Goal: Use online tool/utility: Utilize a website feature to perform a specific function

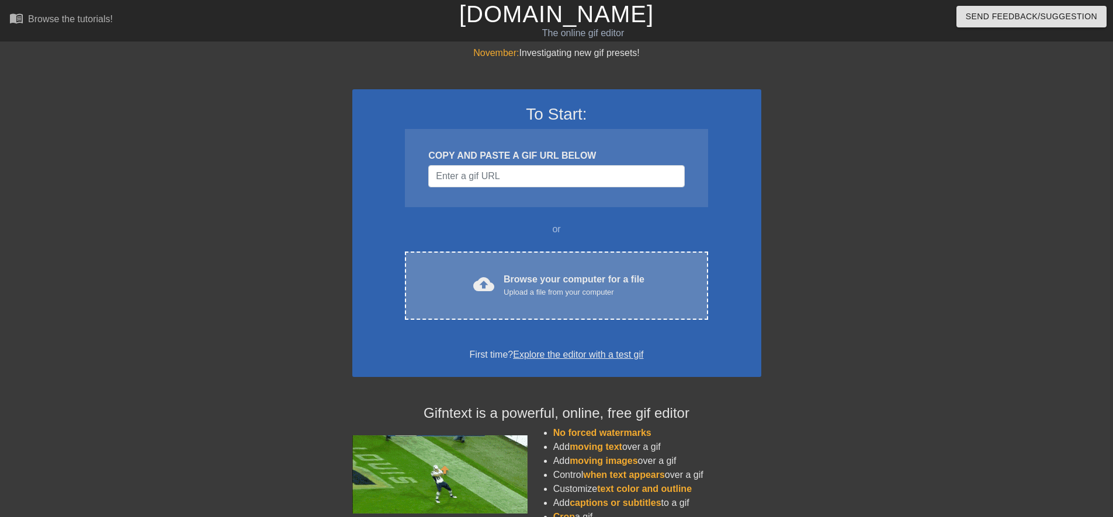
click at [561, 267] on div "cloud_upload Browse your computer for a file Upload a file from your computer C…" at bounding box center [556, 286] width 303 height 68
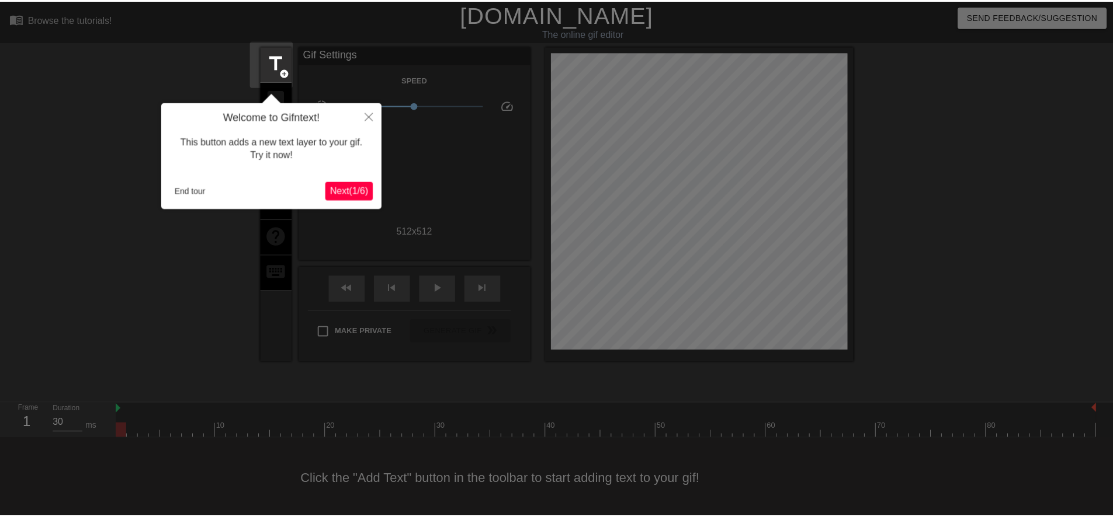
scroll to position [3, 0]
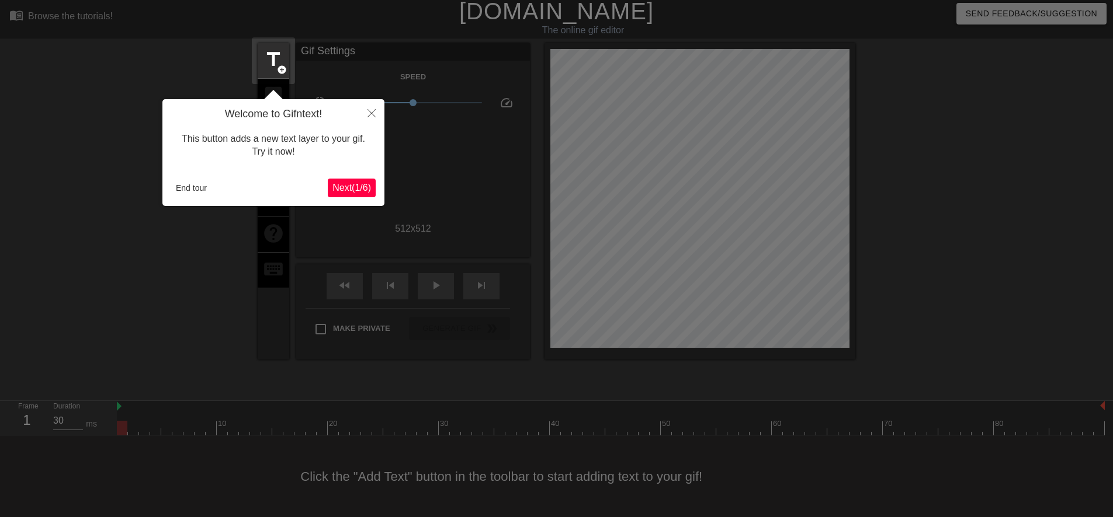
click at [343, 189] on span "Next ( 1 / 6 )" at bounding box center [351, 188] width 39 height 10
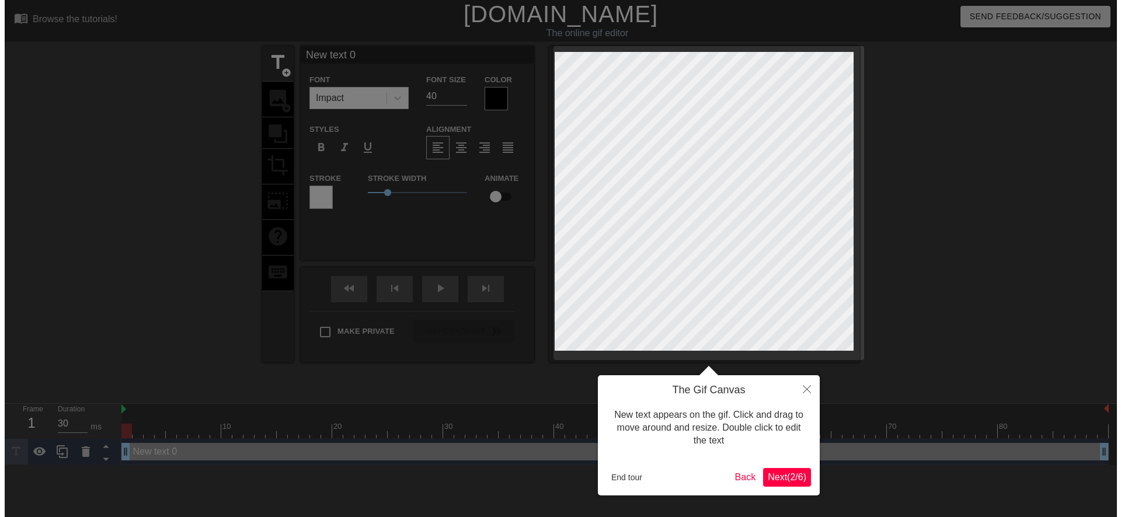
scroll to position [0, 0]
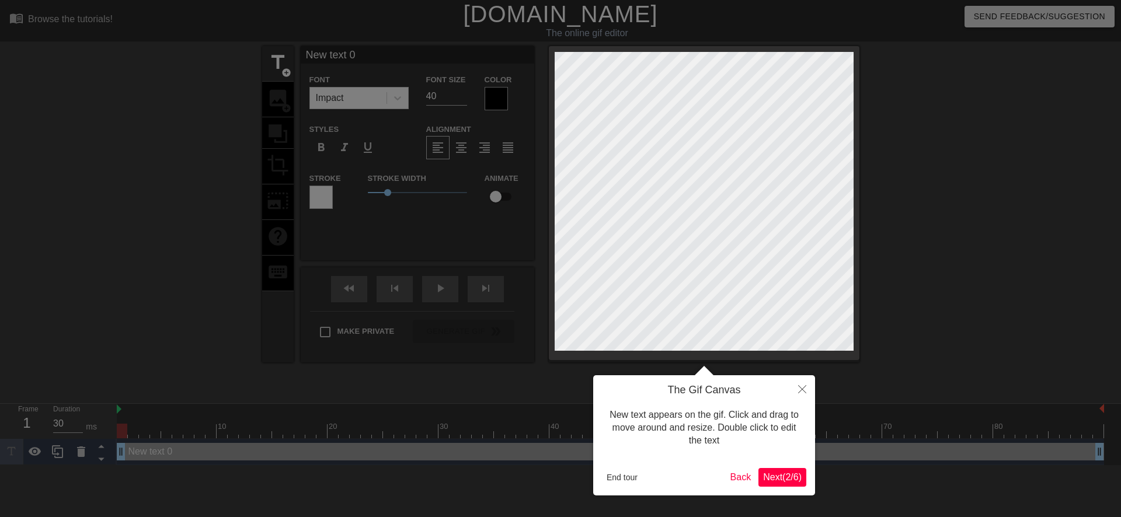
click at [780, 482] on span "Next ( 2 / 6 )" at bounding box center [782, 478] width 39 height 10
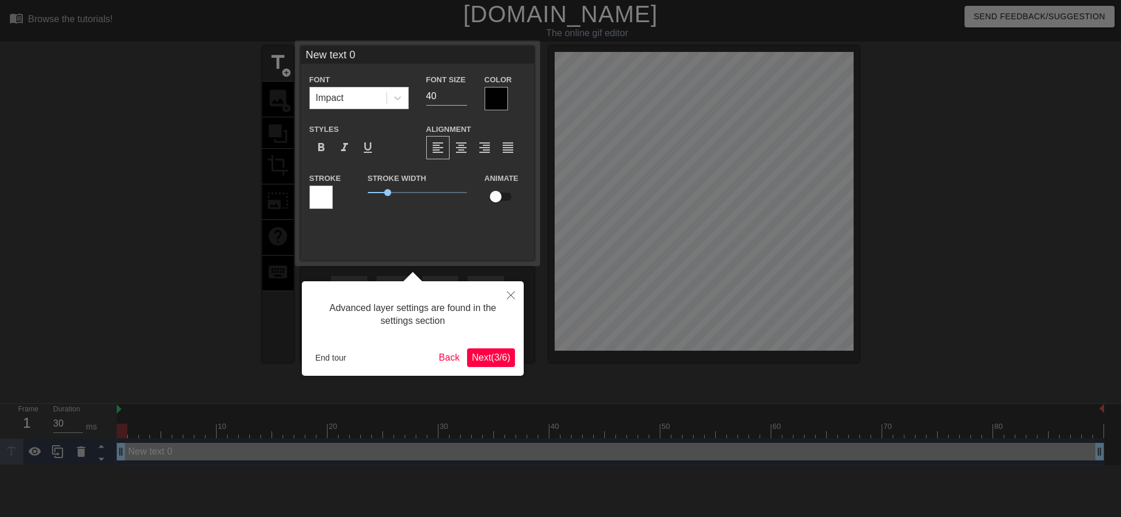
click at [481, 359] on span "Next ( 3 / 6 )" at bounding box center [491, 358] width 39 height 10
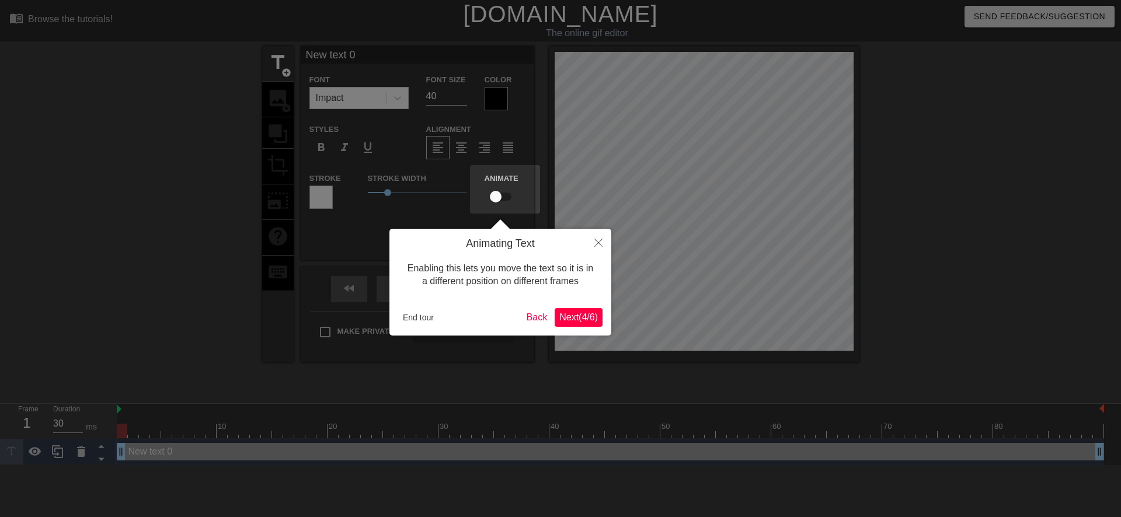
click at [569, 320] on span "Next ( 4 / 6 )" at bounding box center [579, 317] width 39 height 10
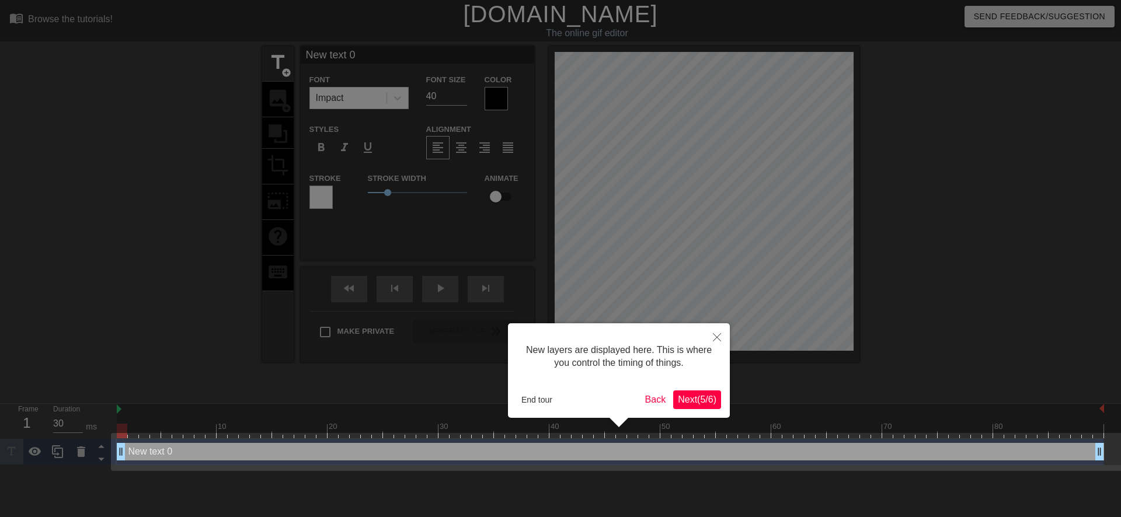
click at [681, 404] on span "Next ( 5 / 6 )" at bounding box center [697, 400] width 39 height 10
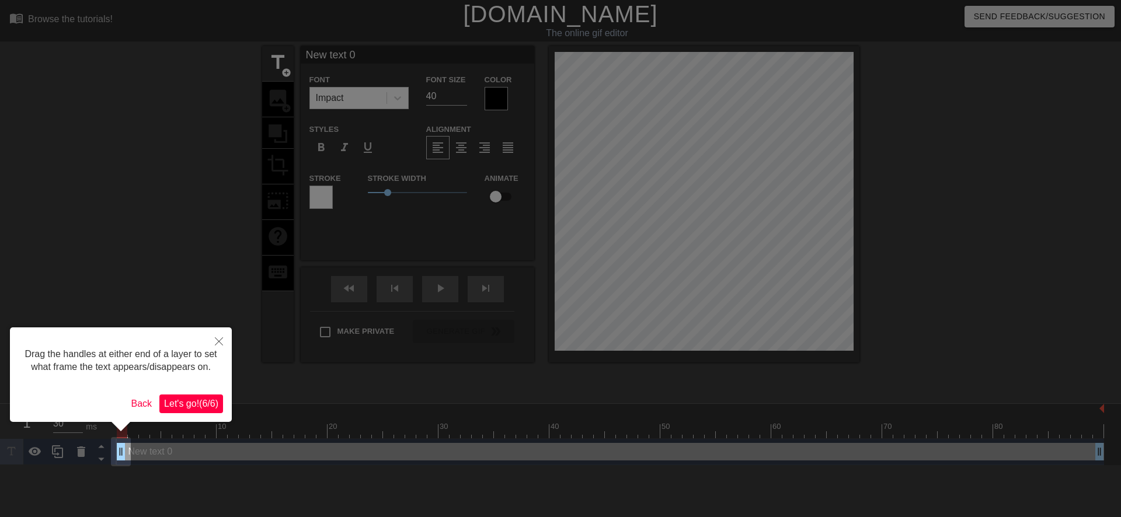
click at [199, 405] on span "Let's go! ( 6 / 6 )" at bounding box center [191, 404] width 54 height 10
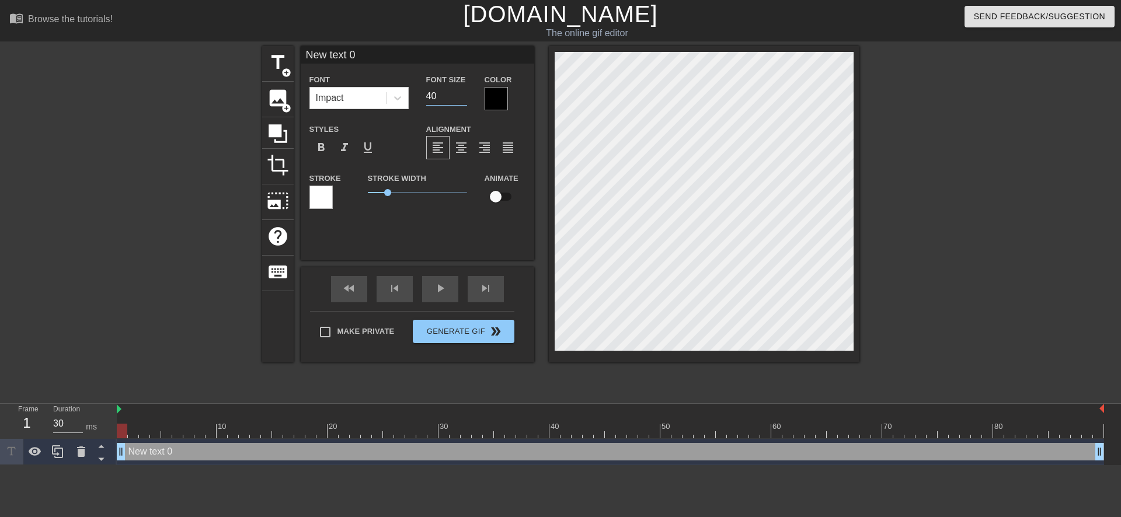
click at [430, 96] on input "40" at bounding box center [446, 96] width 41 height 19
type input "30"
click at [397, 100] on icon at bounding box center [397, 98] width 7 height 4
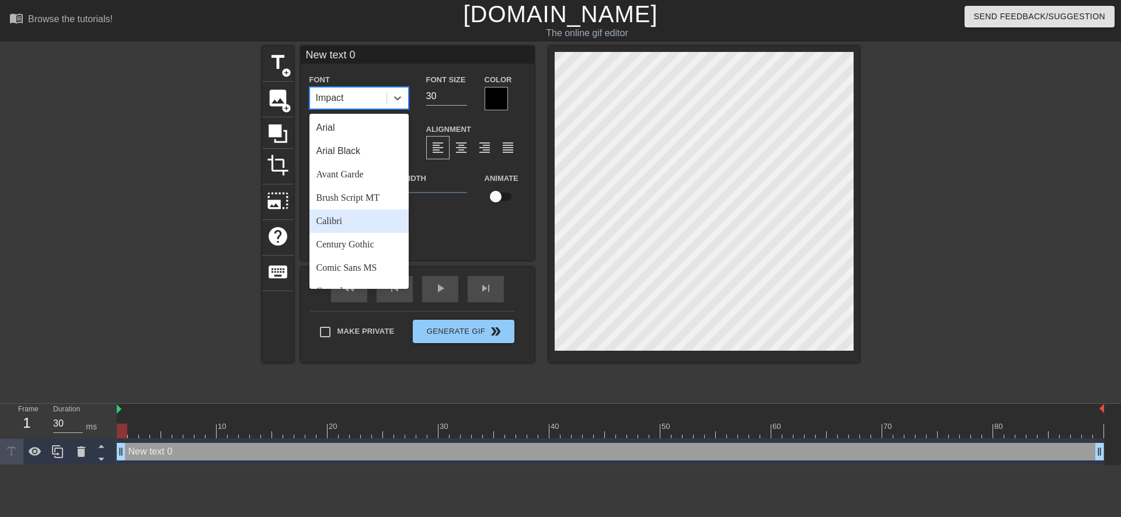
click at [351, 222] on div "Calibri" at bounding box center [359, 221] width 99 height 23
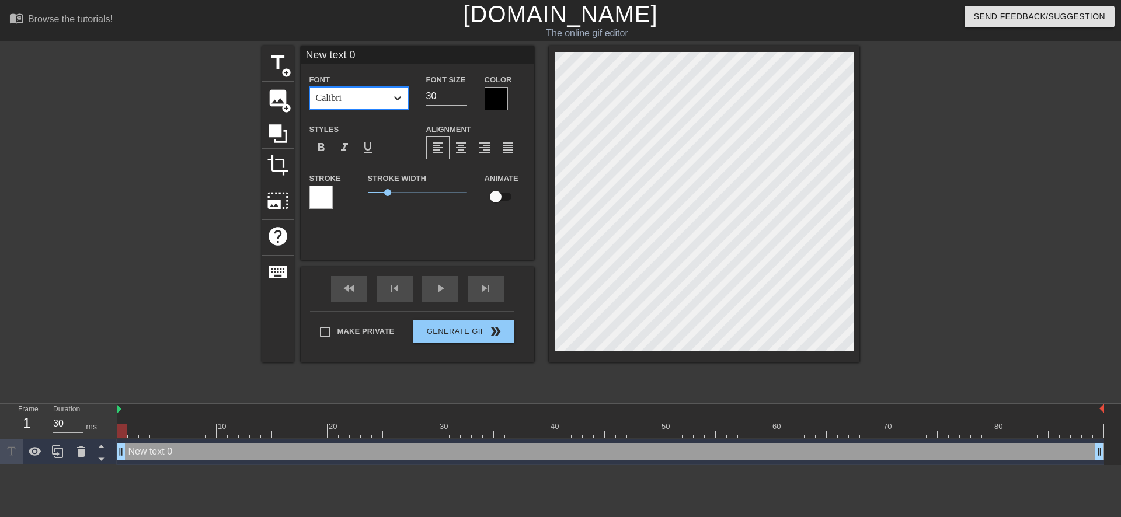
click at [392, 103] on icon at bounding box center [398, 98] width 12 height 12
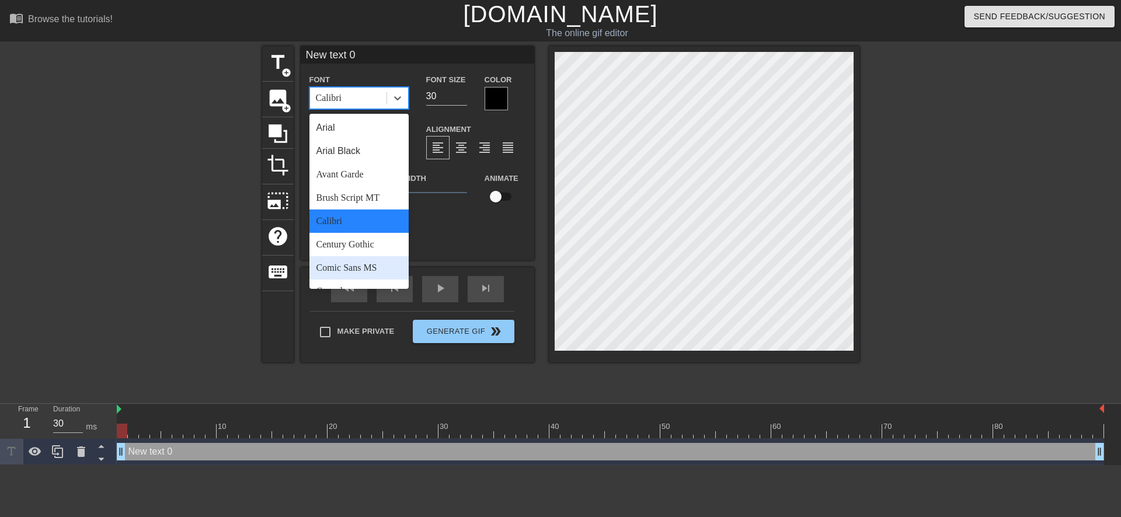
click at [355, 270] on div "Comic Sans MS" at bounding box center [359, 267] width 99 height 23
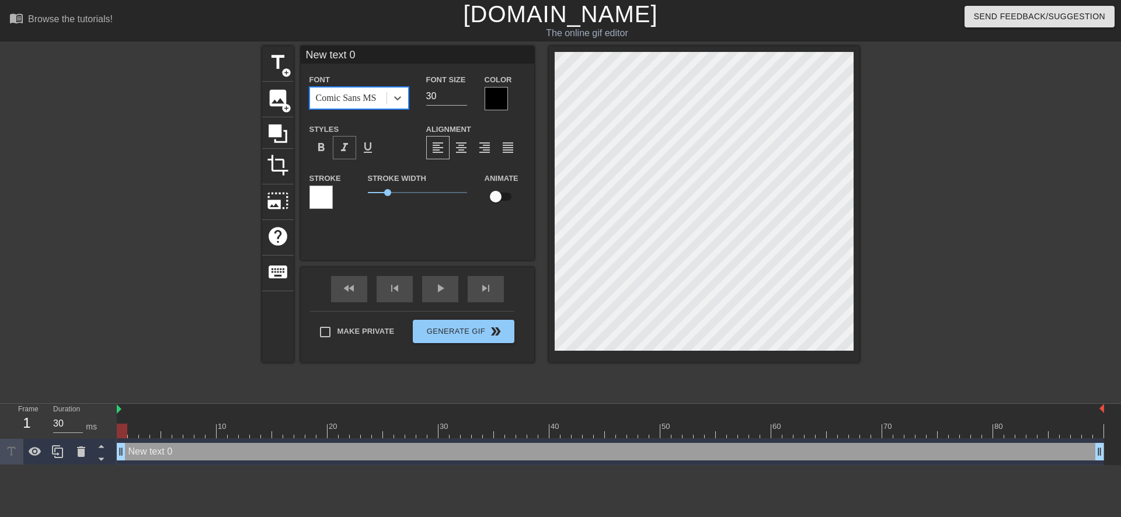
click at [346, 147] on span "format_italic" at bounding box center [345, 148] width 14 height 14
type input "text 0"
type textarea "text 0"
type input "text 0"
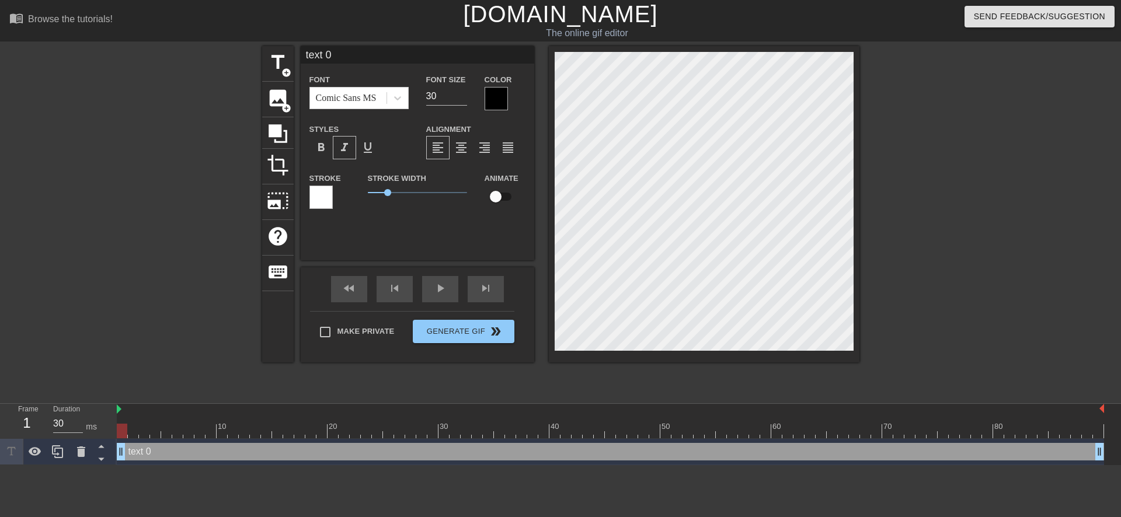
type textarea "text 0"
type input "ext 0"
type textarea "ext 0"
type input "xt 0"
type textarea "xt 0"
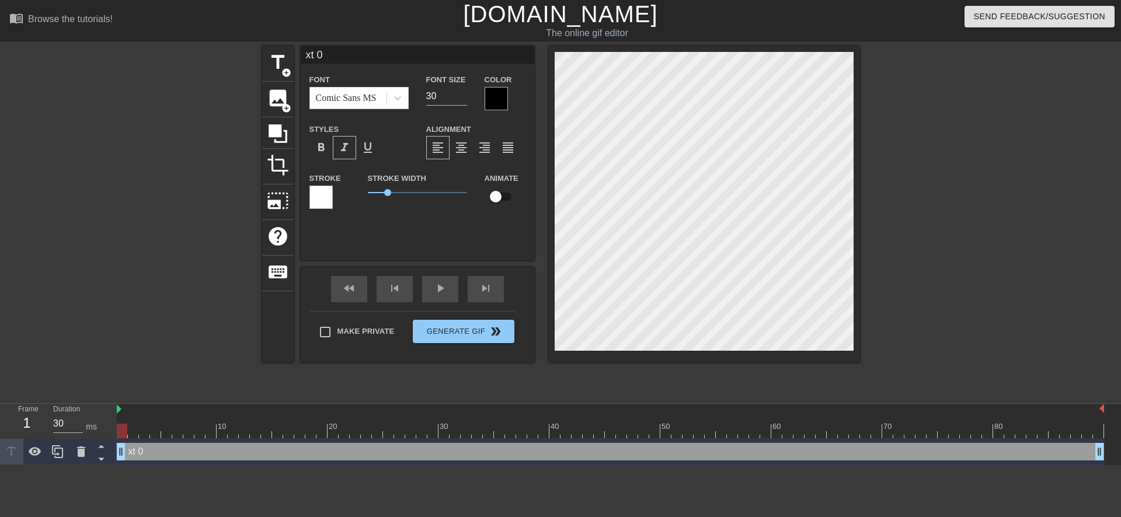
type input "t 0"
type textarea "t 0"
type input "0"
type textarea "0"
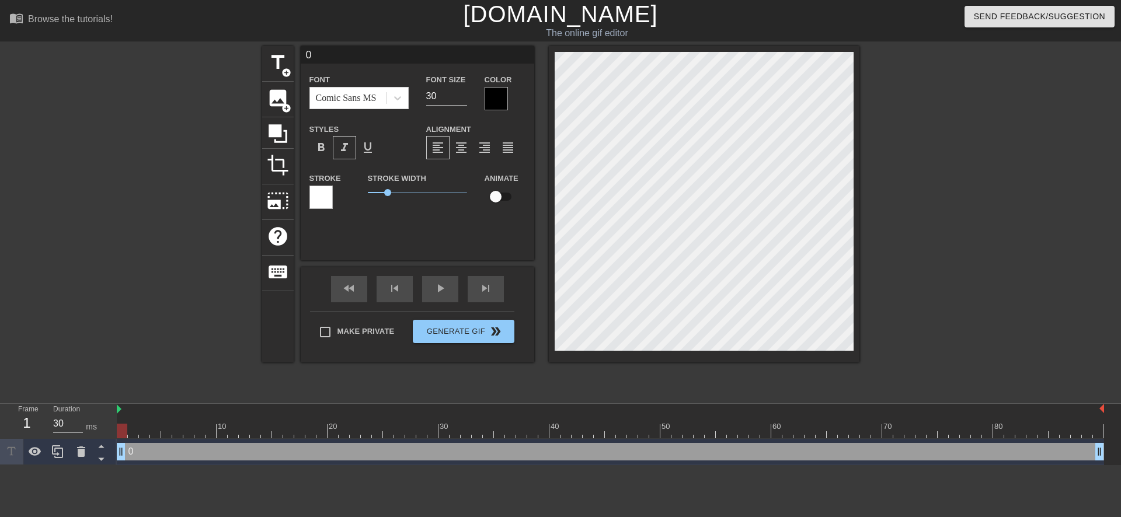
type input "0"
type textarea "0"
type input "@"
type textarea "@"
type input "@s"
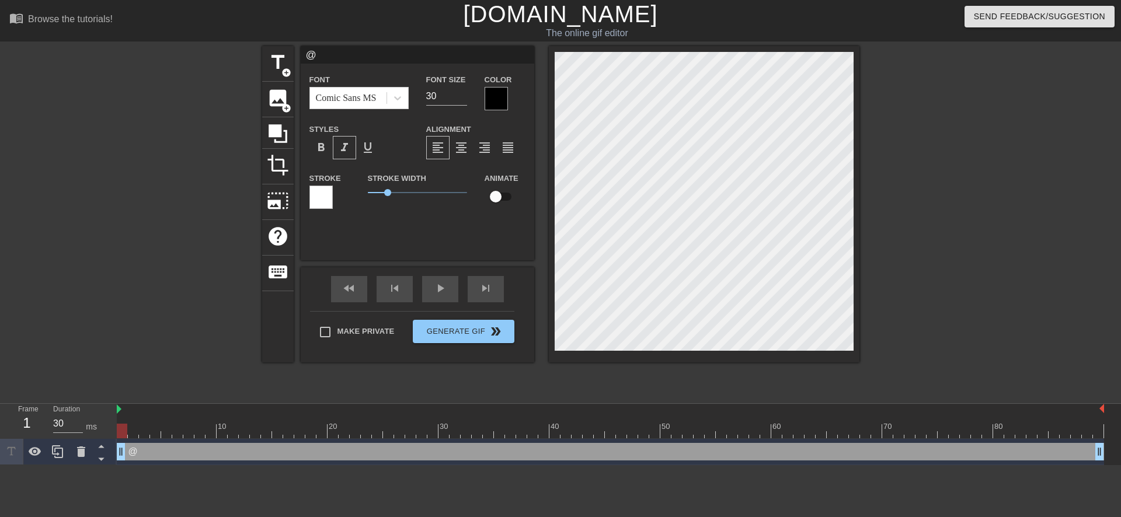
type textarea "@s"
type input "@st"
type textarea "@st"
type input "@sti"
type textarea "@sti"
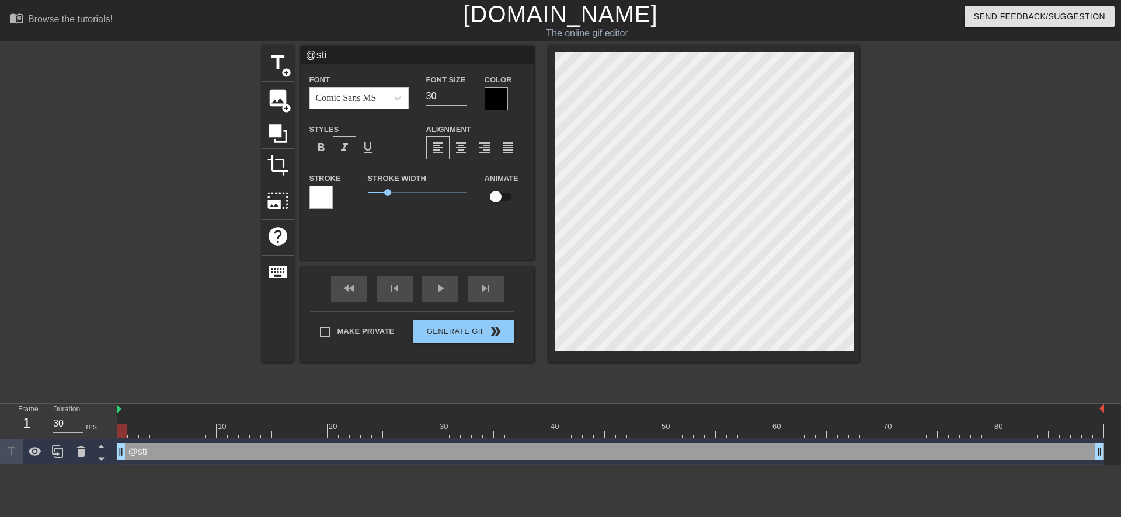
type input "@stic"
type textarea "@stic"
type input "@stick"
type textarea "@stick"
type input "@sticke"
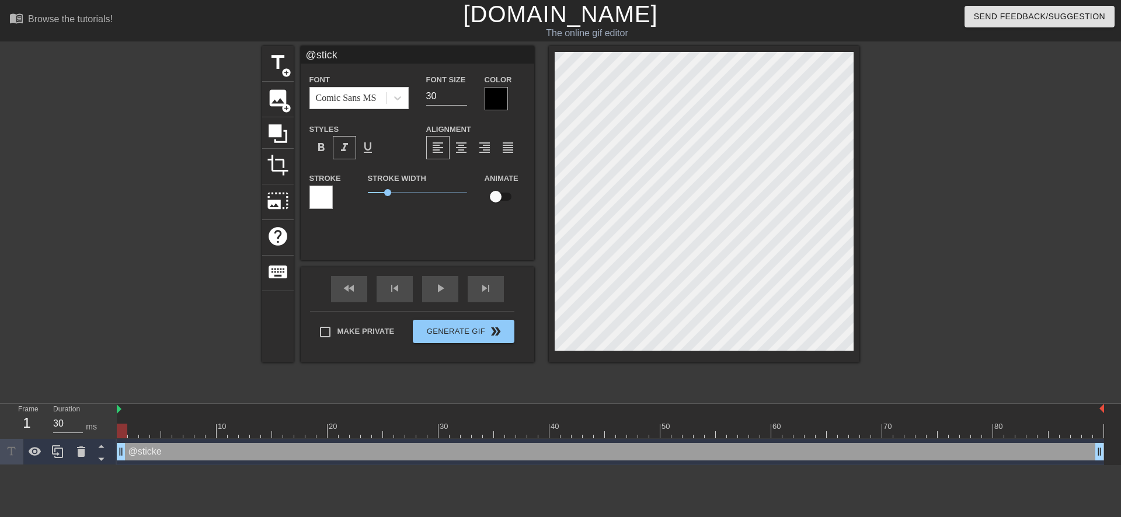
type textarea "@sticke"
type input "@sticker"
type textarea "@sticker"
type input "@stickerb"
type textarea "@stickerb"
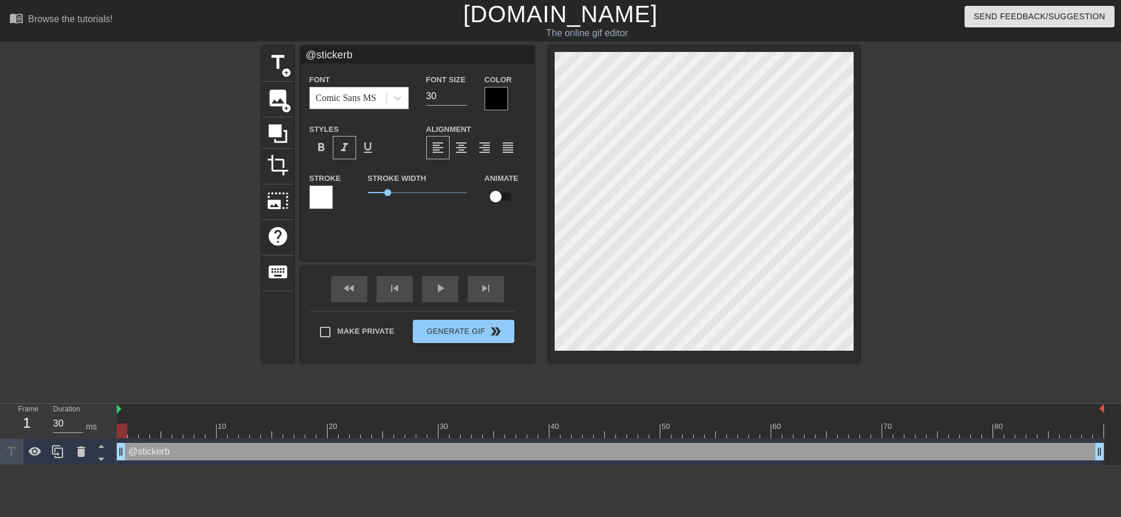
type input "@stickerba"
type textarea "@stickerba"
type input "@stickerbas"
type textarea "@stickerbas"
type input "@stickerbase"
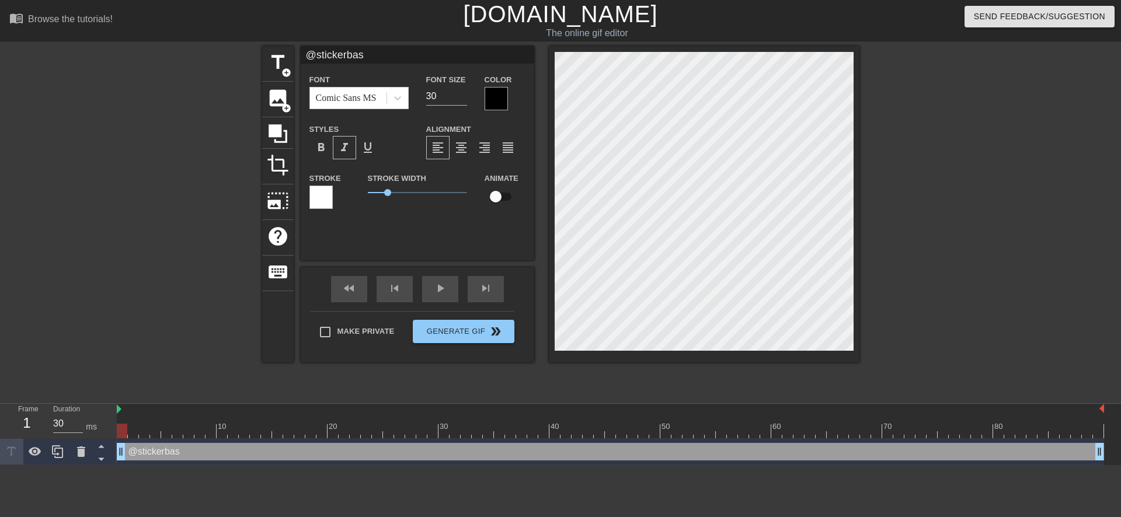
type textarea "@stickerbase"
type input "@stickerbase_"
type textarea "@stickerbase_"
type input "@stickerbase_r"
type textarea "@stickerbase_r"
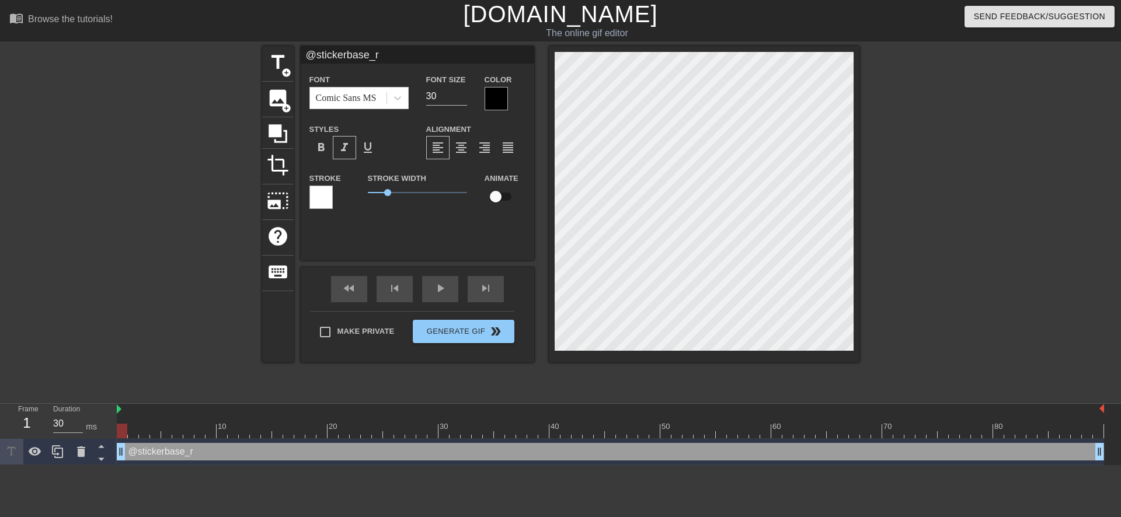
type input "@stickerbase_ru"
type textarea "@stickerbase_ru"
click at [447, 332] on span "Generate Gif double_arrow" at bounding box center [464, 332] width 92 height 14
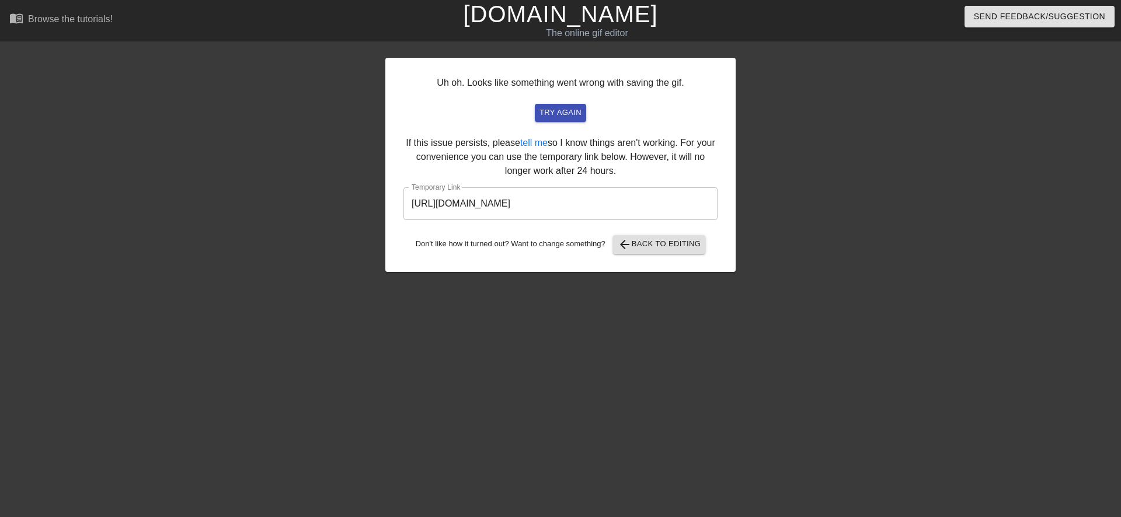
click at [503, 207] on input "https://www.gifntext.com/temp_generations/dTSZPhjt.gif" at bounding box center [561, 203] width 314 height 33
click at [506, 203] on input "https://www.gifntext.com/temp_generations/dTSZPhjt.gif" at bounding box center [561, 203] width 314 height 33
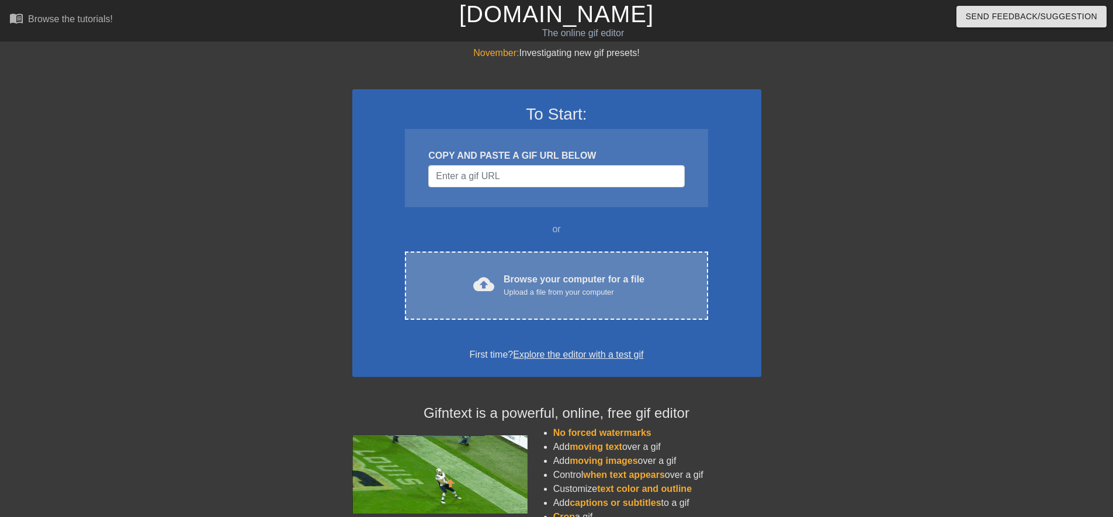
click at [482, 287] on span "cloud_upload" at bounding box center [483, 284] width 21 height 21
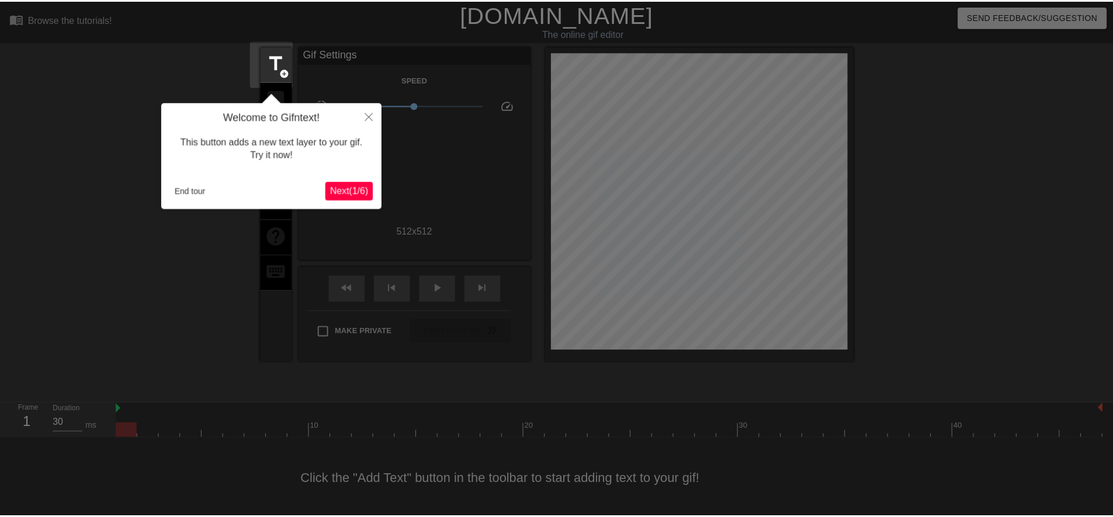
scroll to position [12, 0]
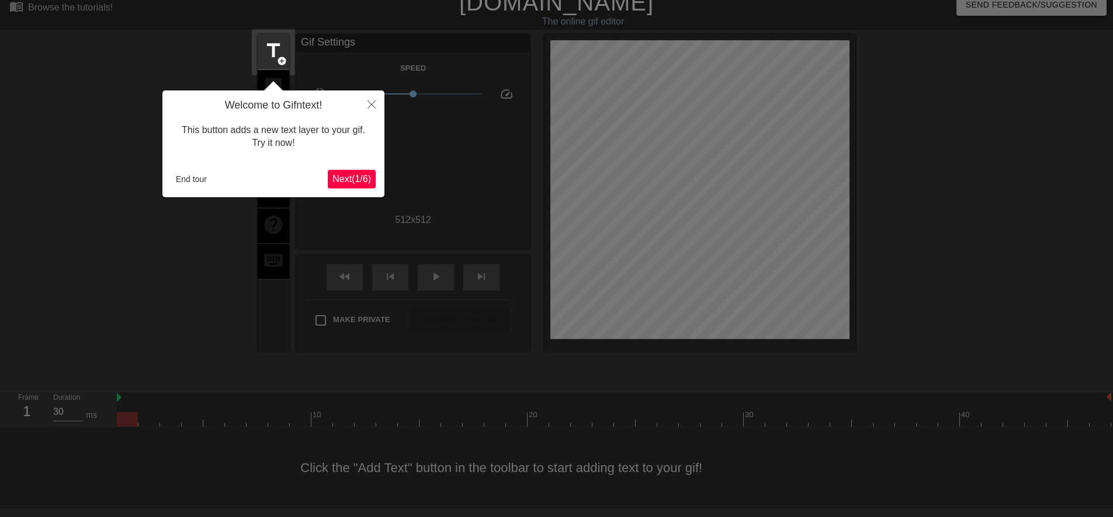
click at [359, 182] on span "Next ( 1 / 6 )" at bounding box center [351, 179] width 39 height 10
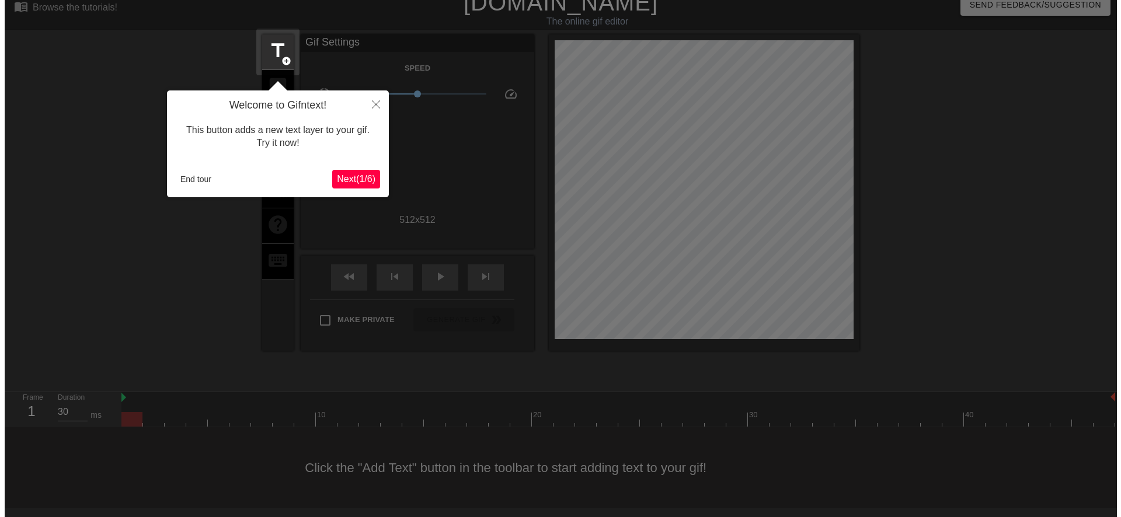
scroll to position [0, 0]
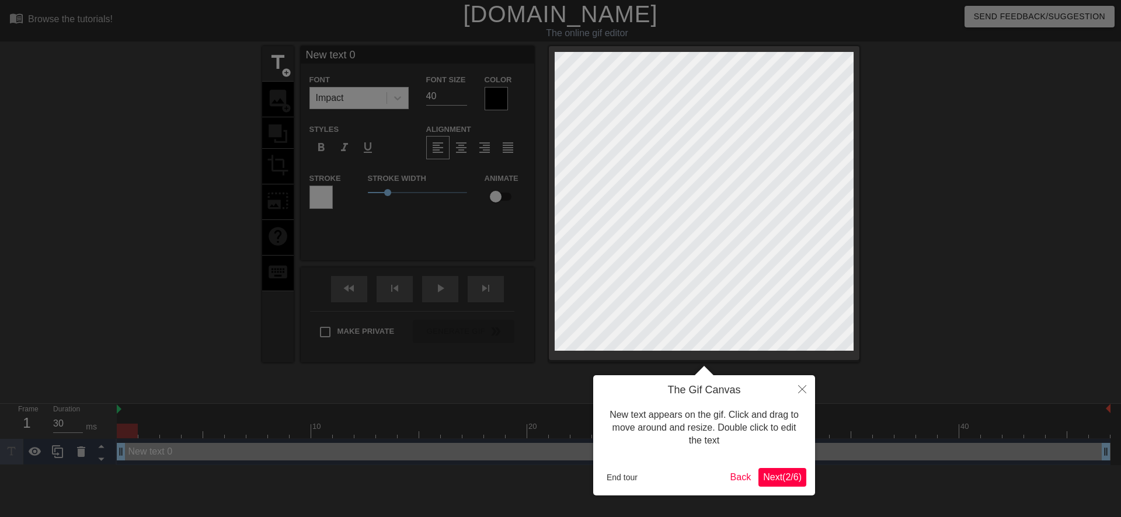
click at [763, 475] on span "Next ( 2 / 6 )" at bounding box center [782, 478] width 39 height 10
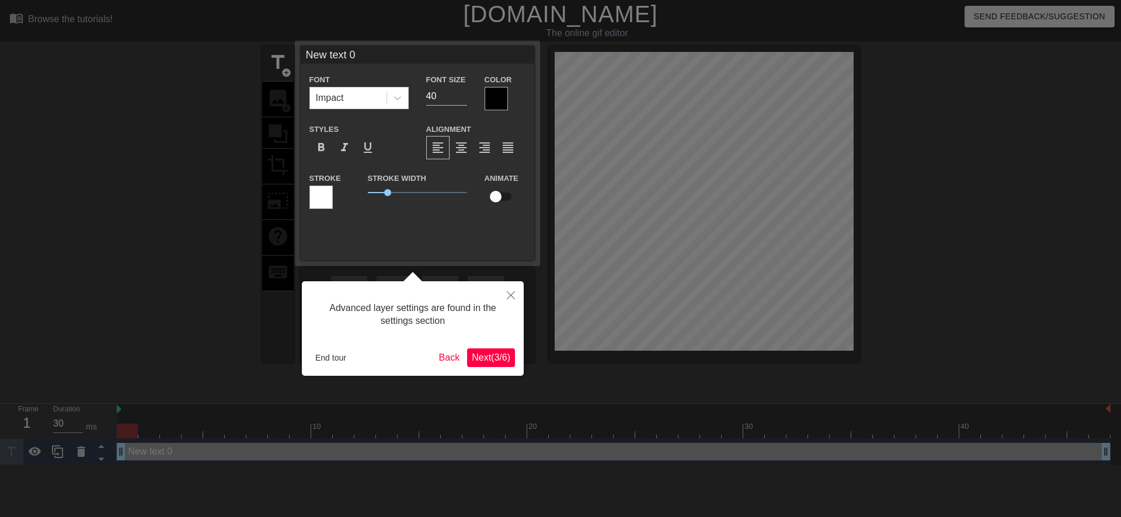
click at [482, 359] on span "Next ( 3 / 6 )" at bounding box center [491, 358] width 39 height 10
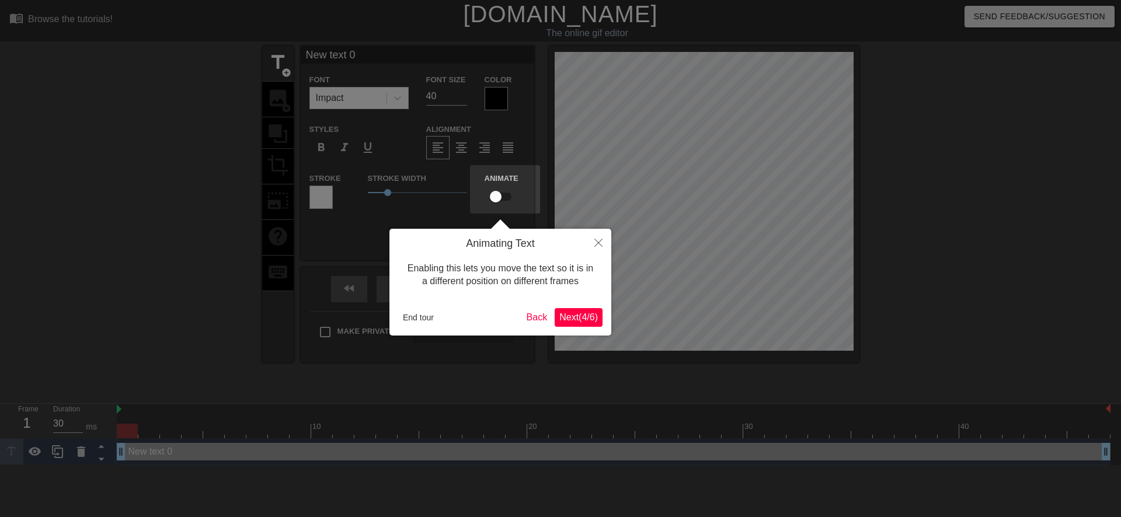
click at [562, 323] on button "Next ( 4 / 6 )" at bounding box center [579, 317] width 48 height 19
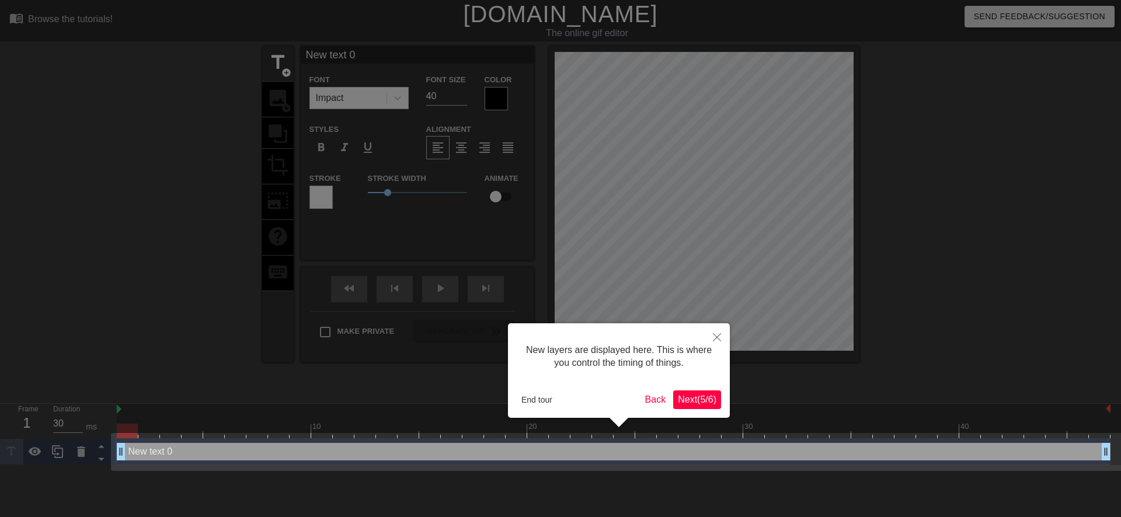
click at [681, 402] on span "Next ( 5 / 6 )" at bounding box center [697, 400] width 39 height 10
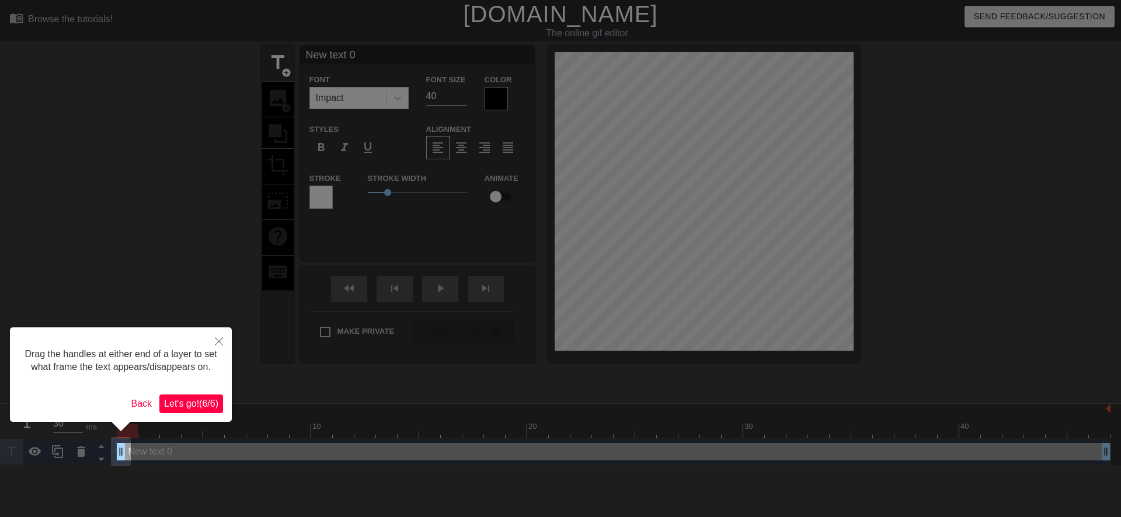
click at [210, 402] on span "Let's go! ( 6 / 6 )" at bounding box center [191, 404] width 54 height 10
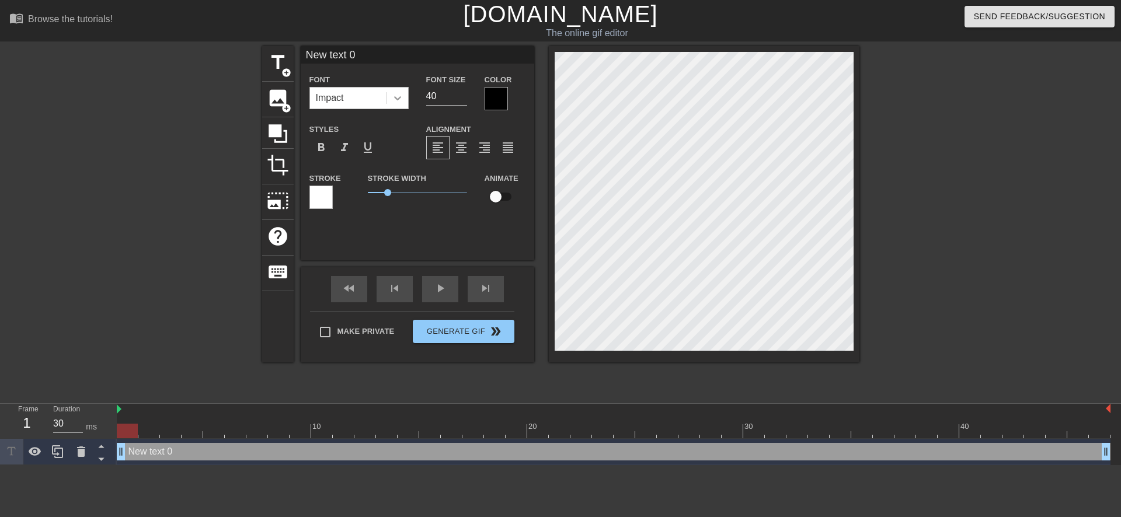
click at [397, 98] on icon at bounding box center [397, 98] width 7 height 4
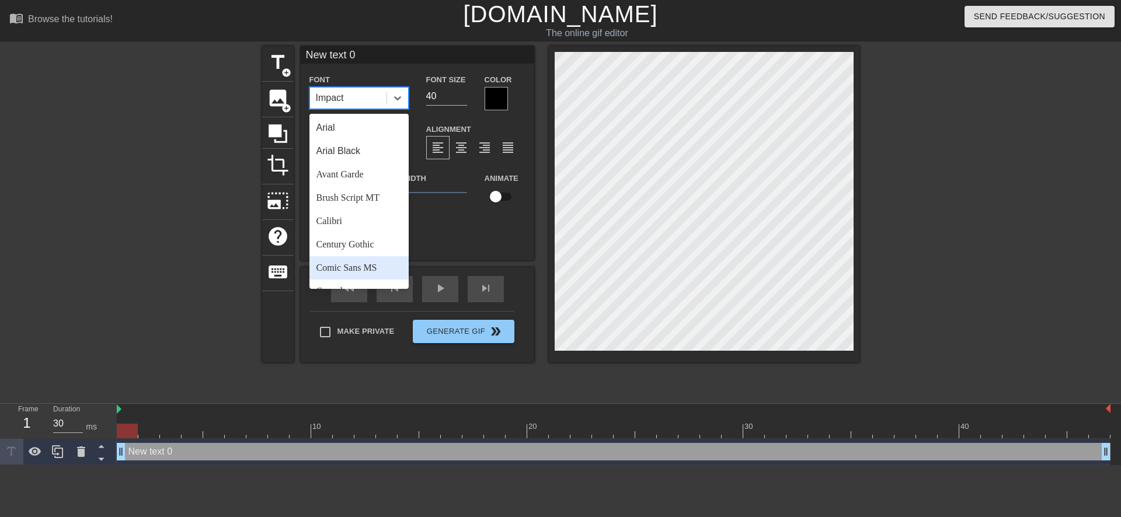
click at [360, 267] on div "Comic Sans MS" at bounding box center [359, 267] width 99 height 23
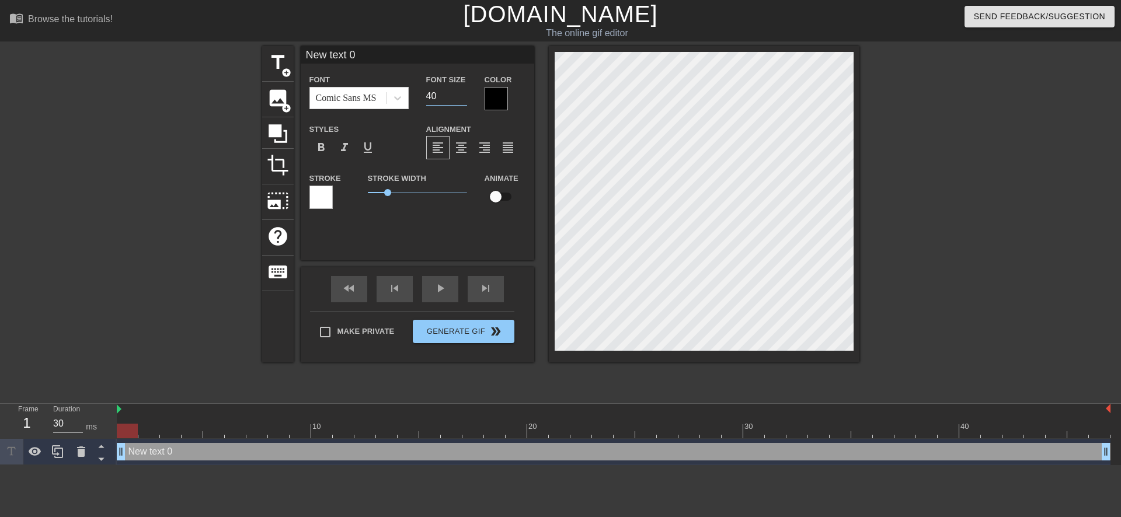
click at [430, 95] on input "40" at bounding box center [446, 96] width 41 height 19
type input "30"
click at [342, 152] on span "format_italic" at bounding box center [345, 148] width 14 height 14
type input "text 0"
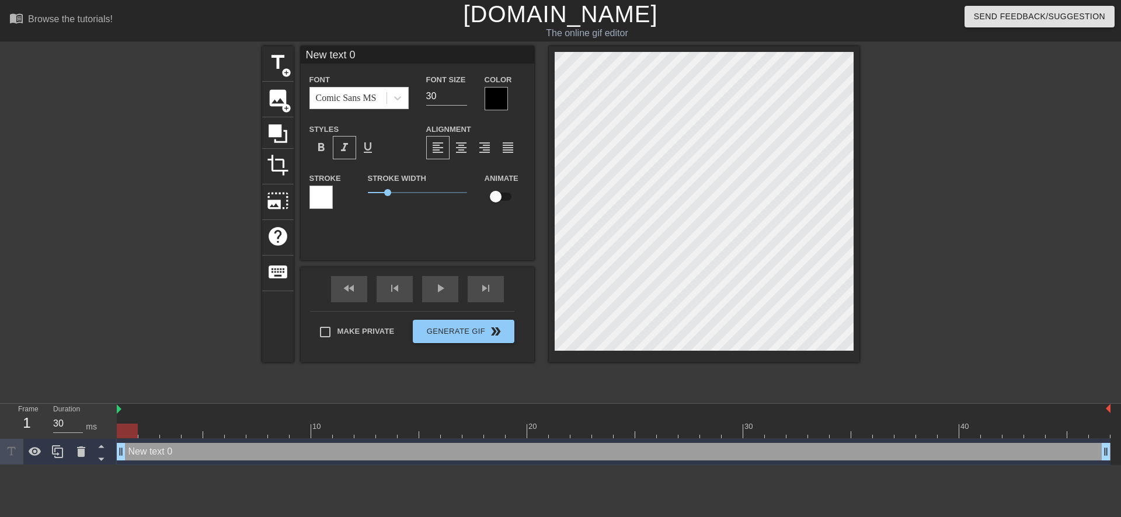
type textarea "text 0"
type input "text 0"
type textarea "text 0"
type input "ext 0"
type textarea "ext 0"
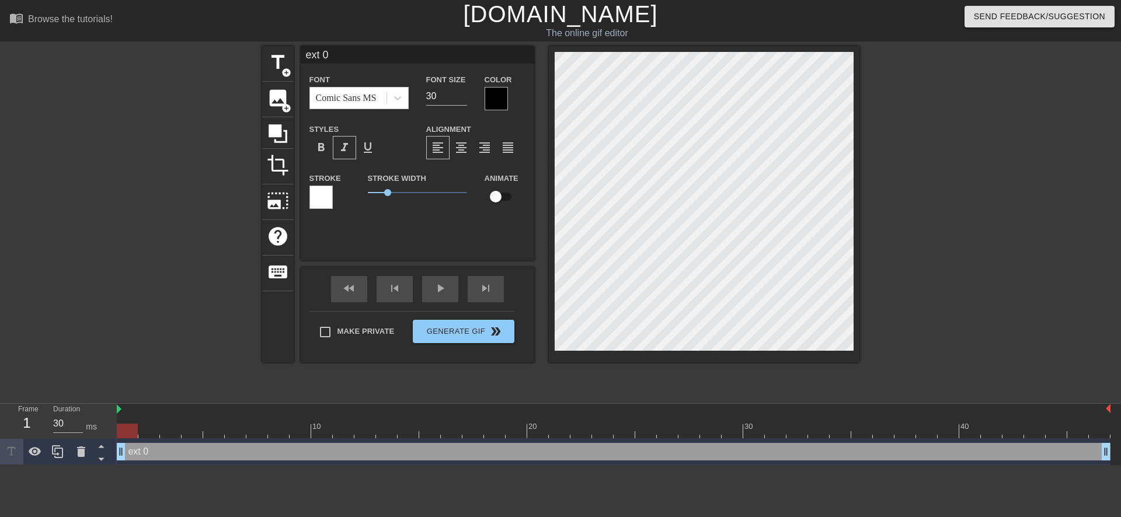
type input "xt 0"
type textarea "xt 0"
type input "t 0"
type textarea "t 0"
type input "0"
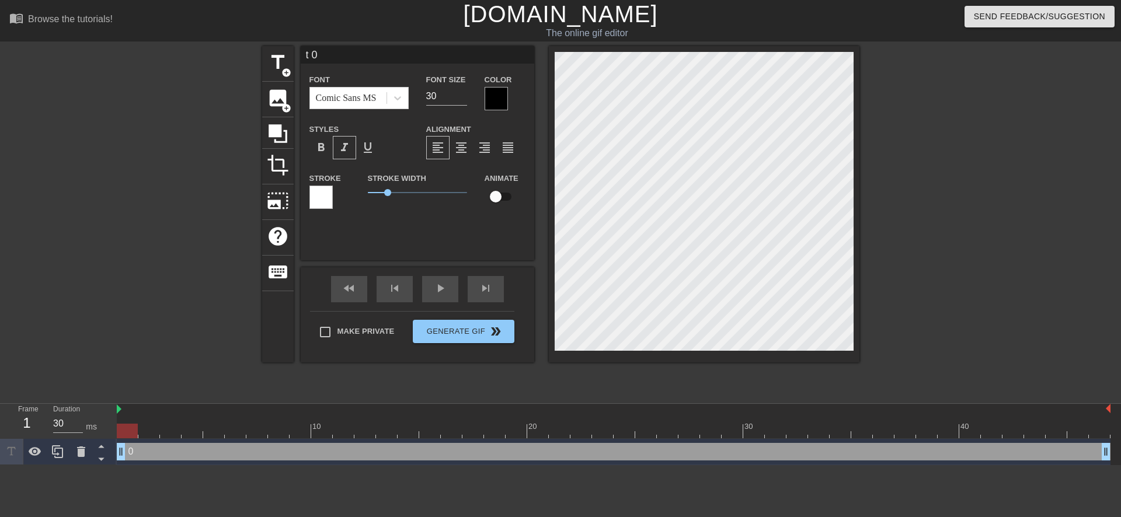
type textarea "0"
type input "0"
type textarea "0"
type input "@"
type textarea "@"
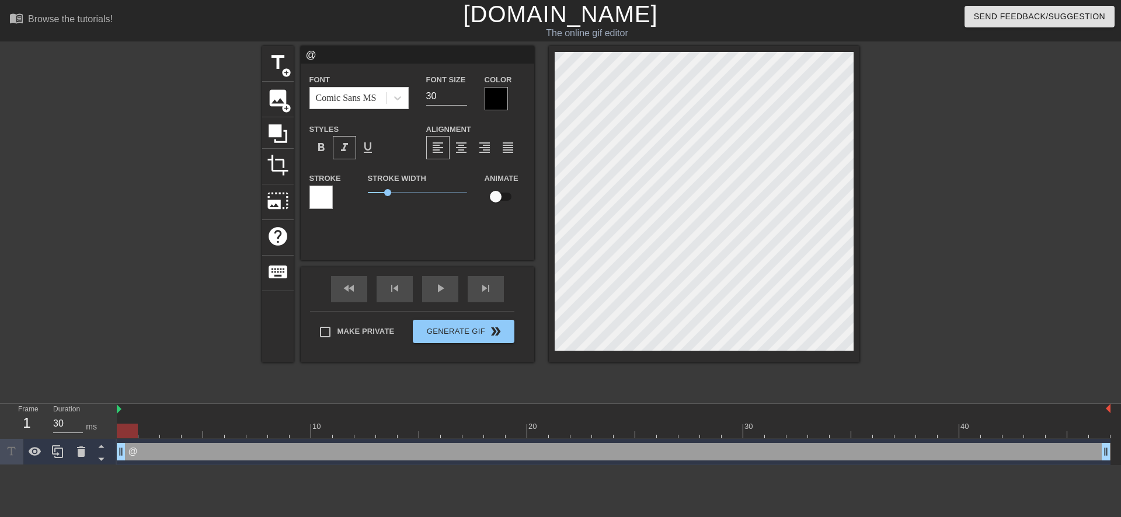
type input "@s"
type textarea "@s"
type input "@st"
type textarea "@st"
type input "@sti"
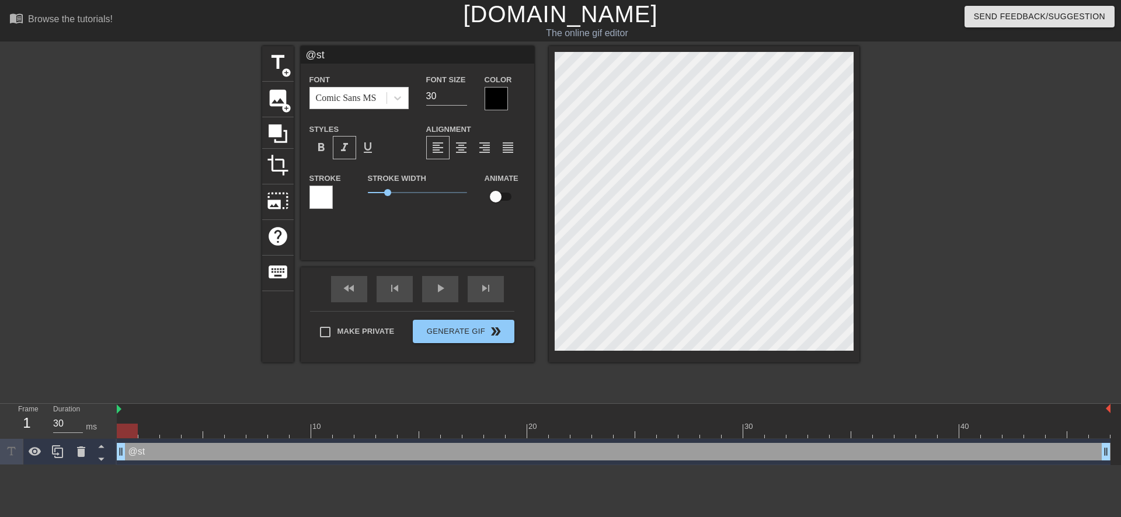
type textarea "@sti"
type input "@stic"
type textarea "@stic"
type input "@stick"
type textarea "@stick"
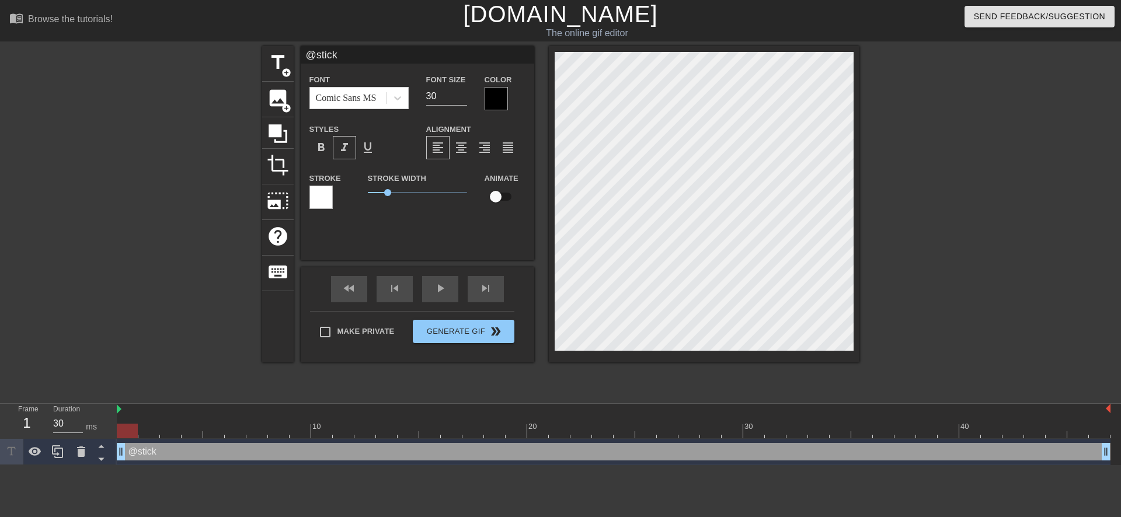
type input "@sticke"
type textarea "@sticke"
type input "@sticker"
type textarea "@sticker"
type input "@stickerb"
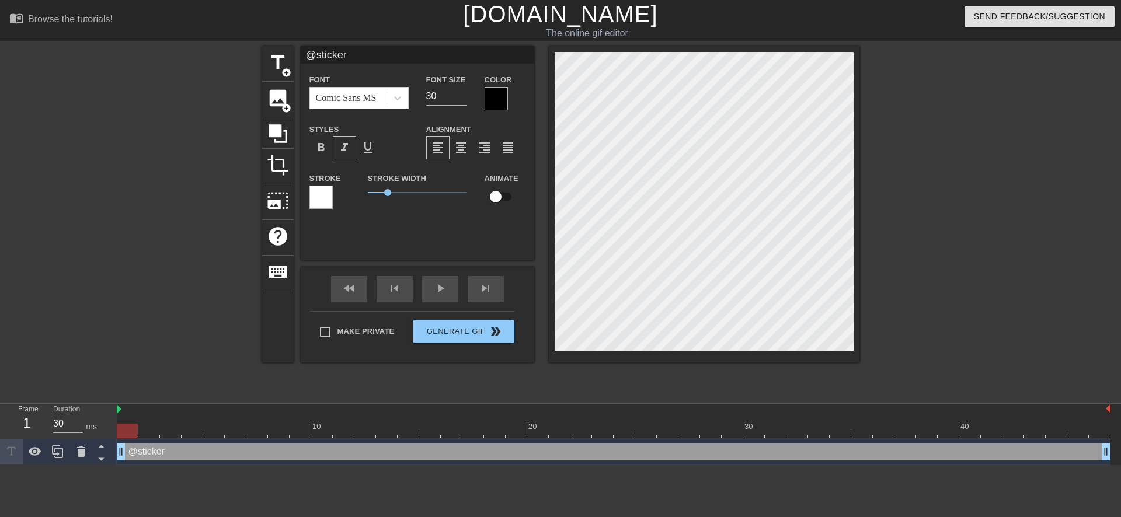
type textarea "@stickerb"
type input "@stickerba"
type textarea "@stickerba"
type input "@stickerbas"
type textarea "@stickerbas"
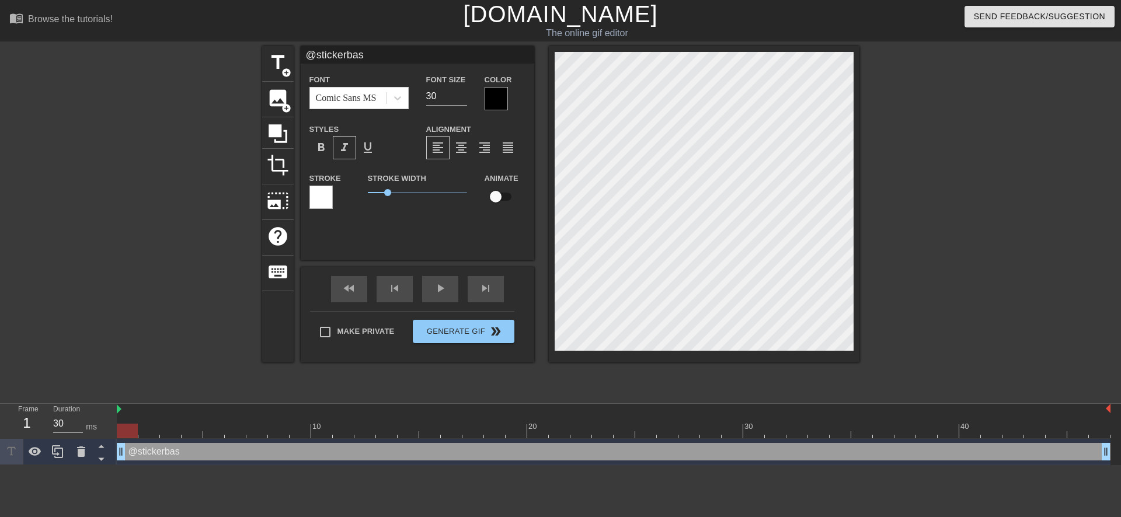
scroll to position [2, 4]
type input "@stickerbase"
type textarea "@stickerbase"
type input "@stickerbase_"
type textarea "@stickerbase_"
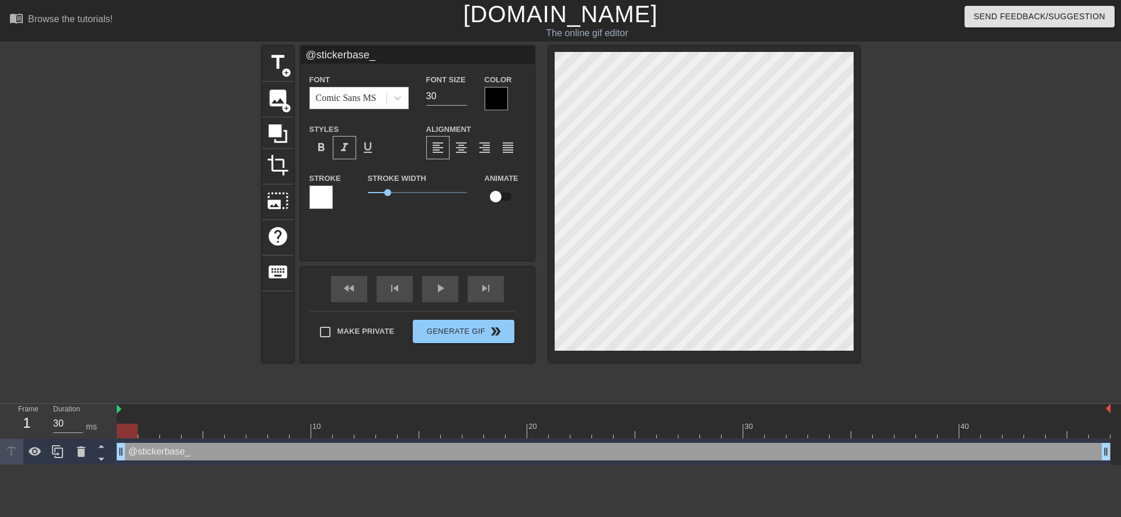
type input "@stickerbase_r"
type textarea "@stickerbase_r"
type input "@stickerbase_ru"
type textarea "@stickerbase_ru"
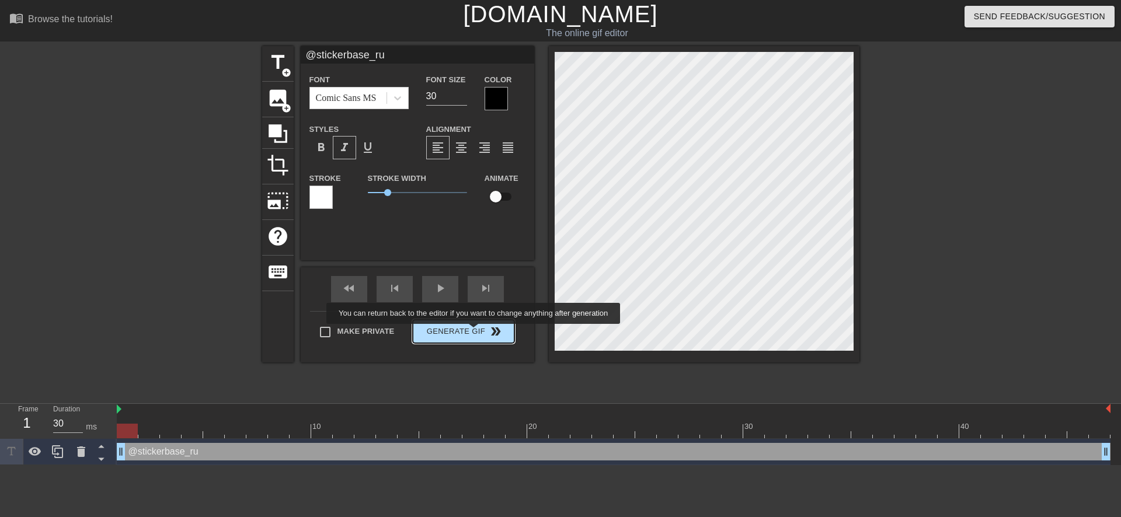
click at [475, 332] on span "Generate Gif double_arrow" at bounding box center [464, 332] width 92 height 14
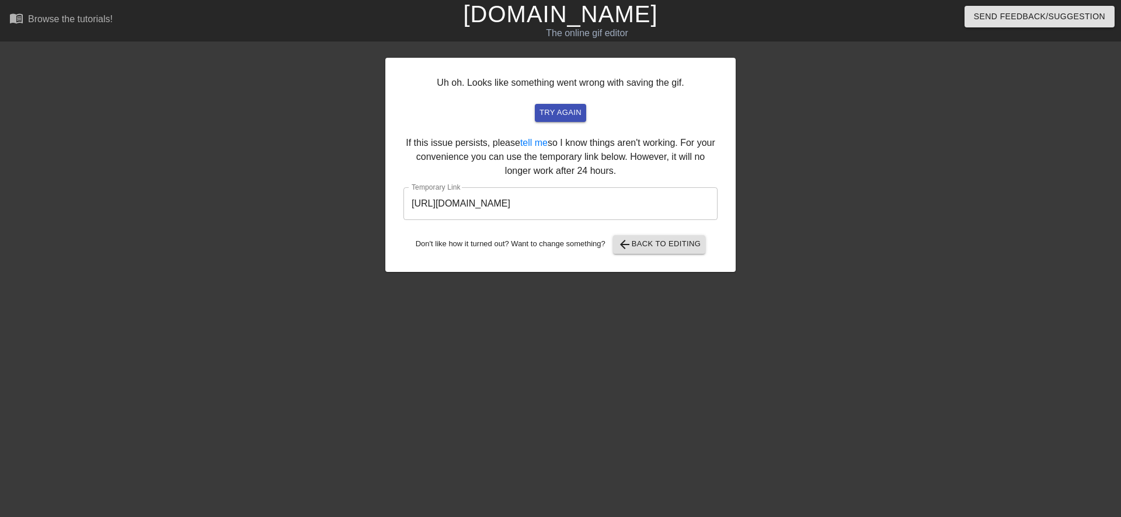
click at [558, 195] on input "[URL][DOMAIN_NAME]" at bounding box center [561, 203] width 314 height 33
click at [555, 204] on input "[URL][DOMAIN_NAME]" at bounding box center [561, 203] width 314 height 33
